Goal: Information Seeking & Learning: Learn about a topic

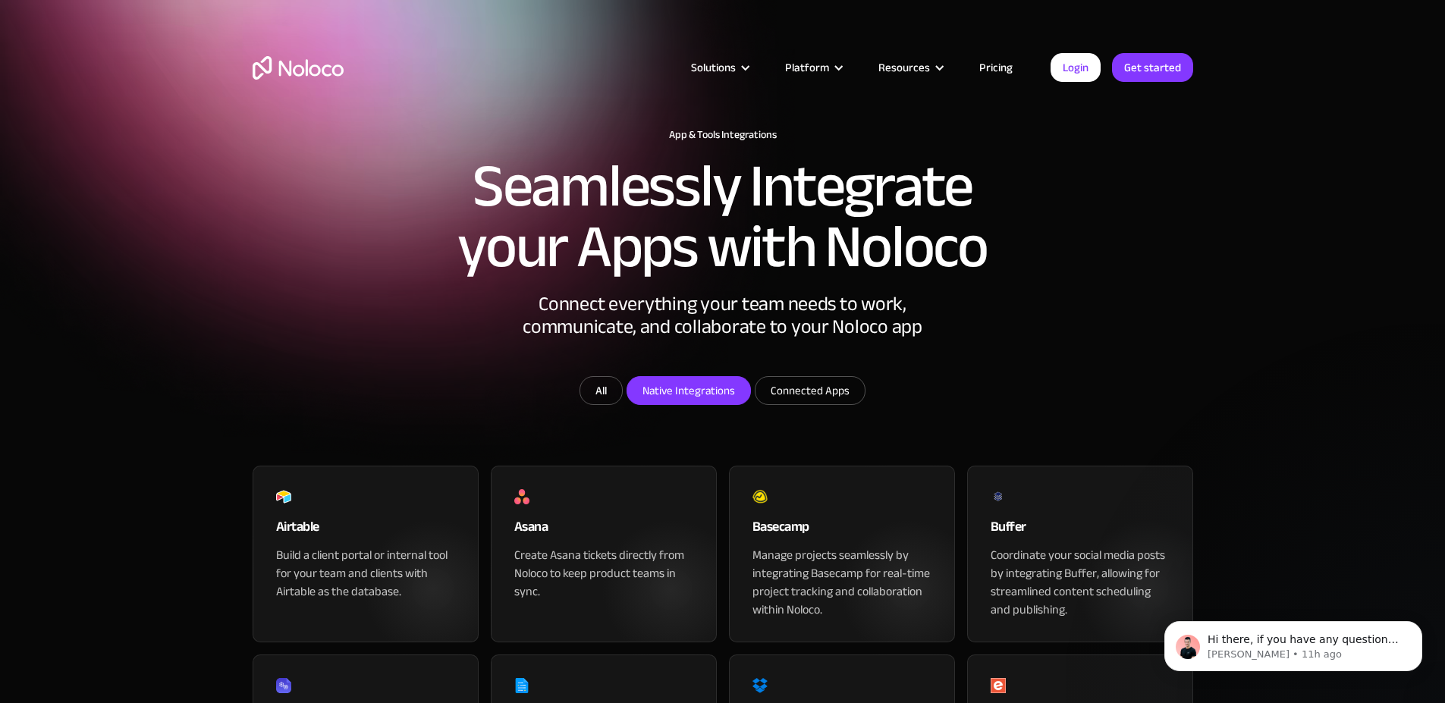
click at [702, 404] on input "Native Integrations" at bounding box center [688, 390] width 123 height 27
checkbox input "true"
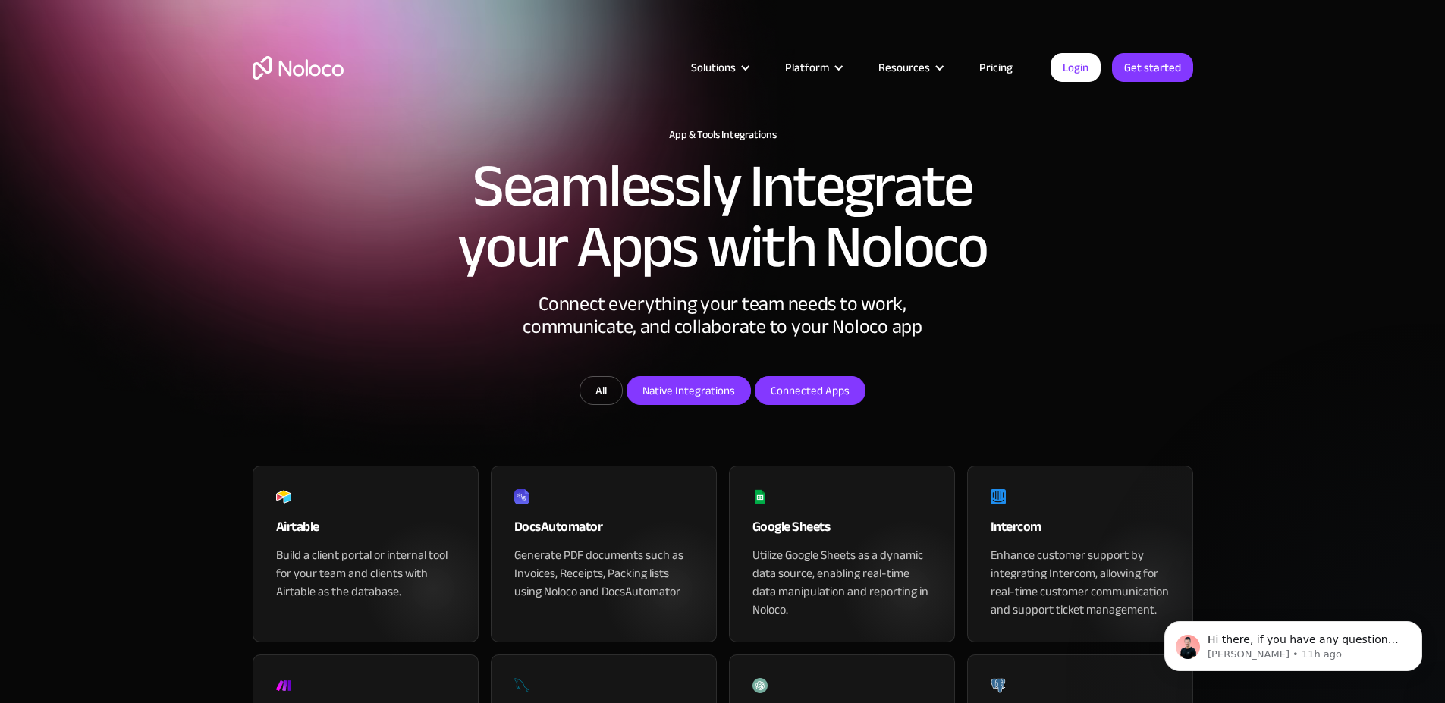
click at [750, 404] on input "Connected Apps" at bounding box center [688, 390] width 123 height 27
checkbox input "true"
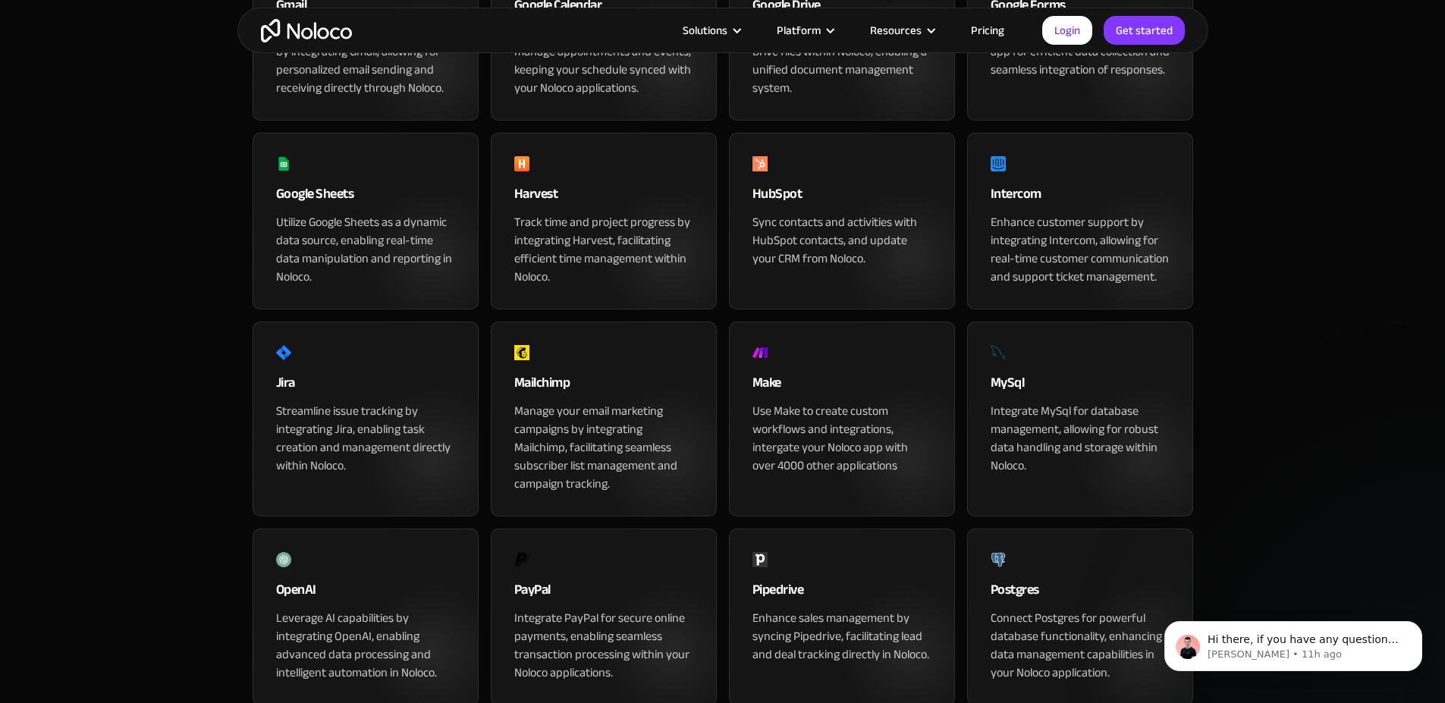
scroll to position [902, 0]
click at [1418, 624] on icon "Dismiss notification" at bounding box center [1418, 625] width 8 height 8
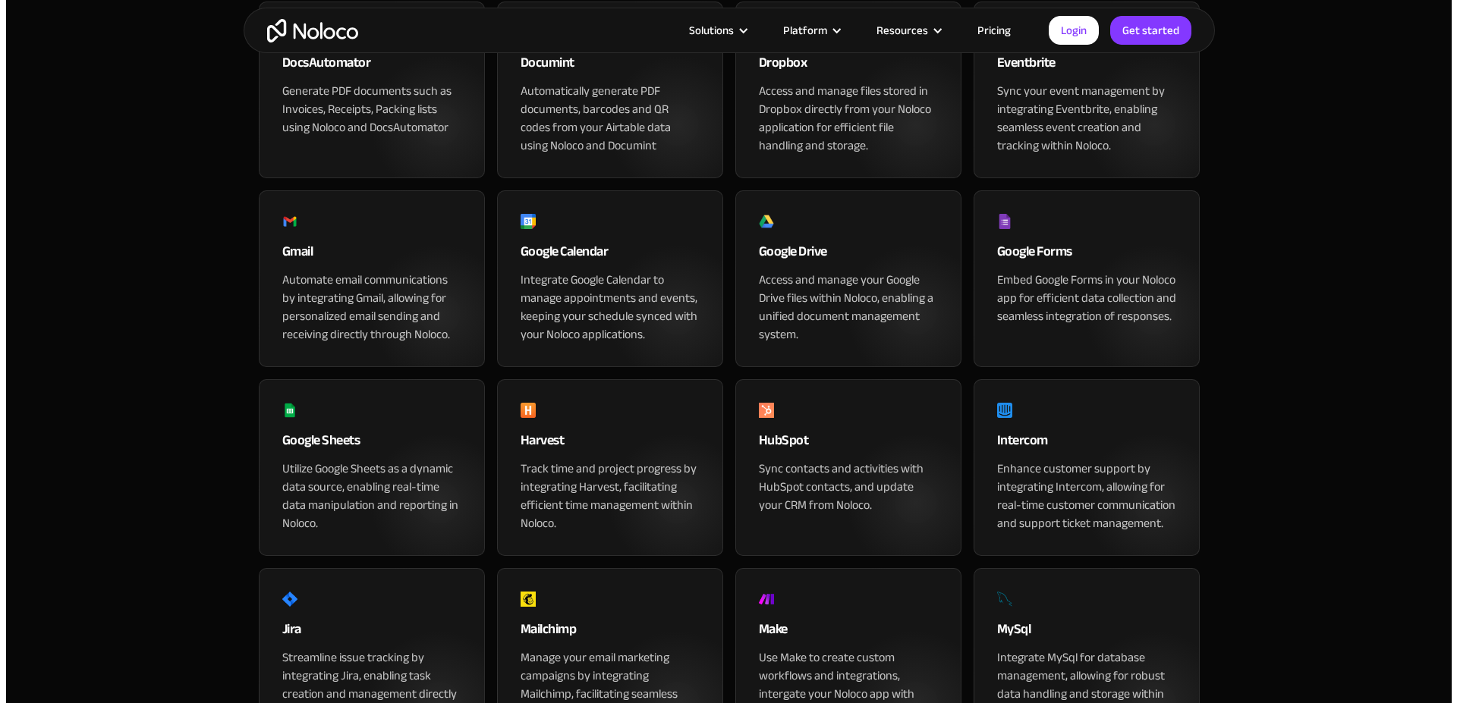
scroll to position [323, 0]
